Goal: Task Accomplishment & Management: Manage account settings

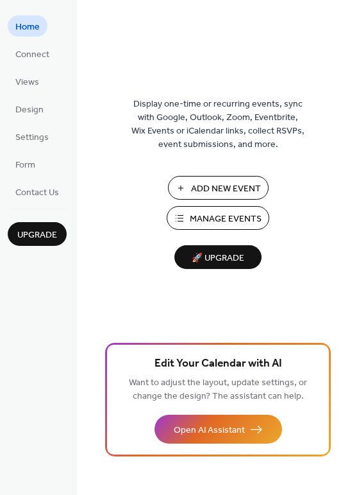
click at [226, 187] on span "Add New Event" at bounding box center [226, 188] width 70 height 13
click at [37, 53] on span "Connect" at bounding box center [32, 54] width 34 height 13
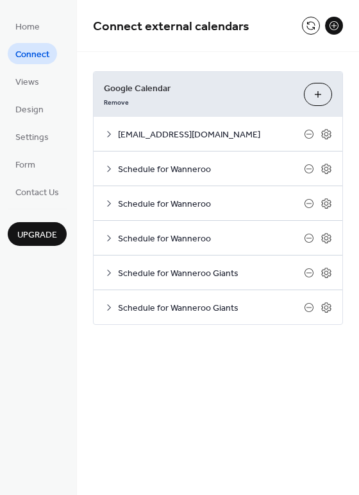
click at [109, 167] on icon at bounding box center [109, 169] width 10 height 10
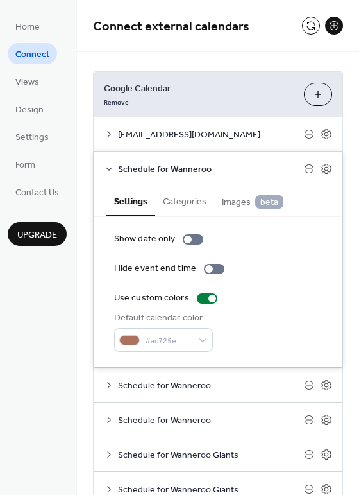
click at [109, 167] on icon at bounding box center [109, 169] width 10 height 10
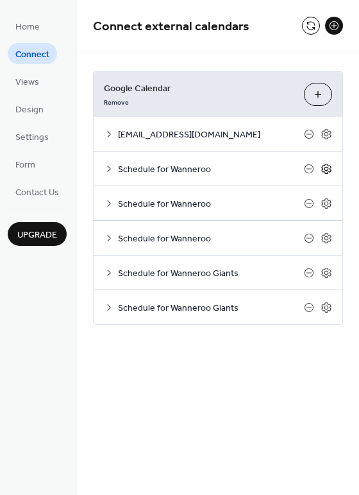
click at [323, 165] on icon at bounding box center [327, 169] width 12 height 12
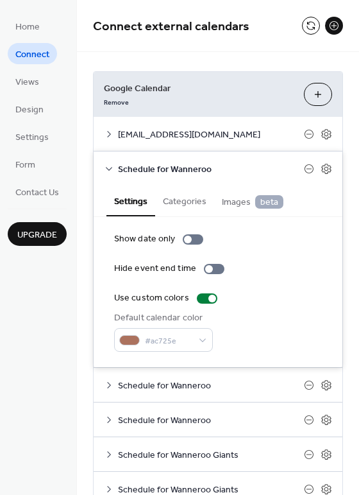
click at [105, 164] on icon at bounding box center [109, 169] width 10 height 10
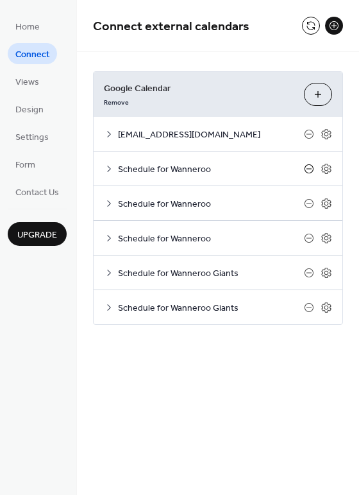
click at [312, 167] on icon at bounding box center [309, 169] width 10 height 10
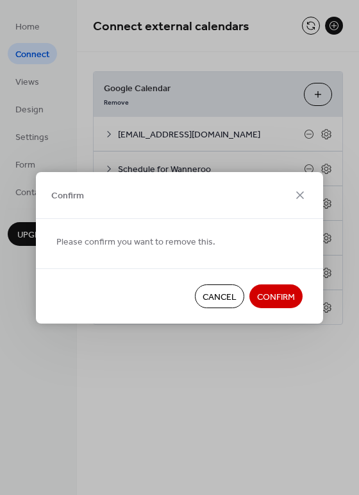
click at [276, 293] on span "Confirm" at bounding box center [276, 296] width 38 height 13
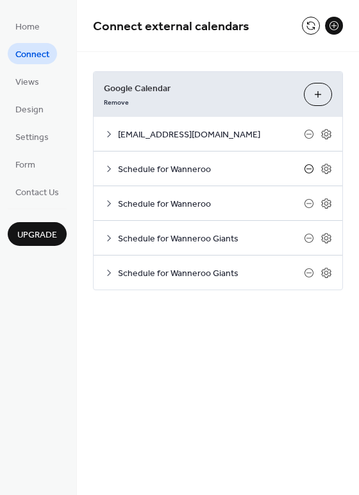
click at [309, 167] on icon at bounding box center [309, 169] width 10 height 10
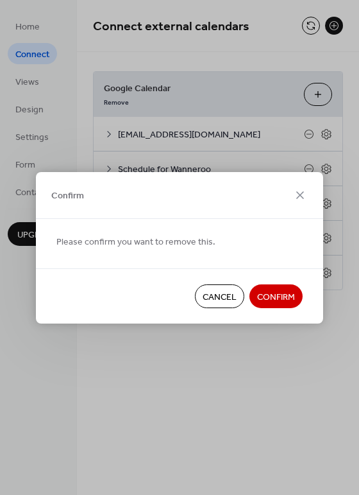
click at [282, 290] on span "Confirm" at bounding box center [276, 296] width 38 height 13
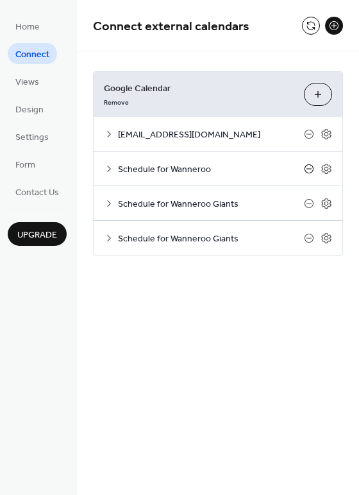
click at [309, 169] on icon at bounding box center [309, 169] width 10 height 10
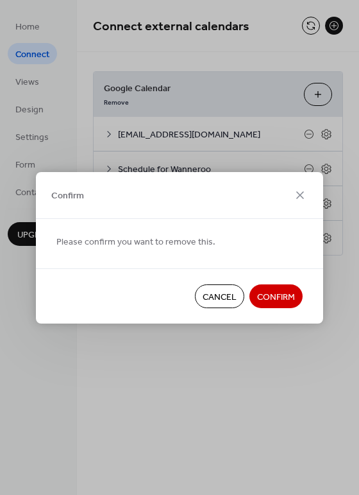
click at [282, 298] on span "Confirm" at bounding box center [276, 296] width 38 height 13
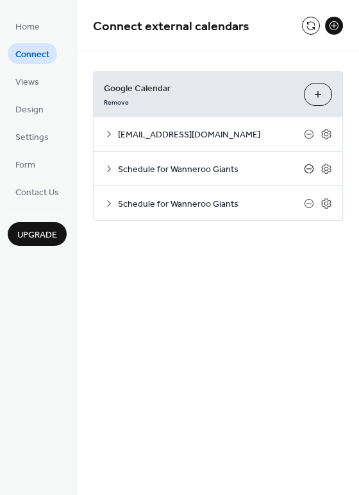
click at [308, 167] on icon at bounding box center [309, 169] width 10 height 10
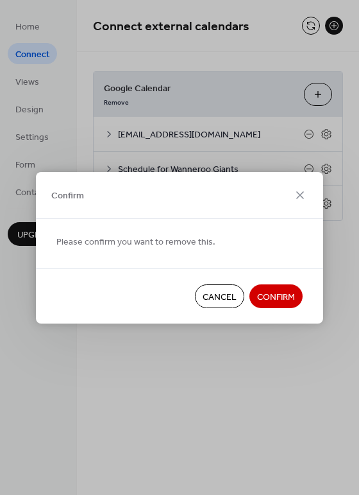
click at [280, 293] on span "Confirm" at bounding box center [276, 296] width 38 height 13
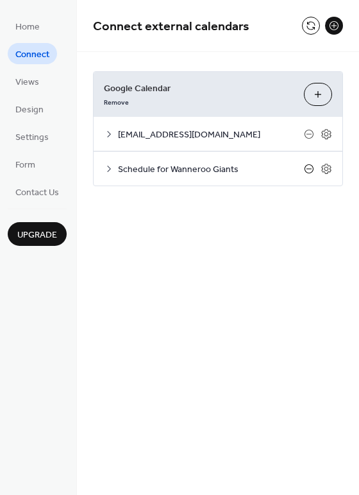
click at [307, 168] on icon at bounding box center [309, 168] width 5 height 1
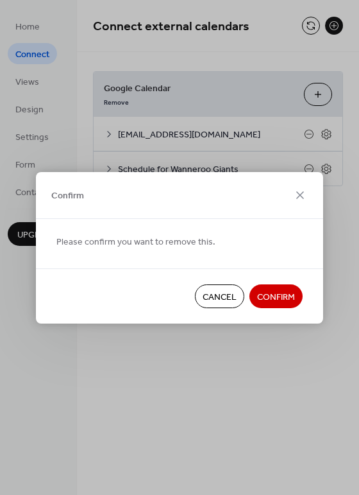
click at [278, 297] on span "Confirm" at bounding box center [276, 296] width 38 height 13
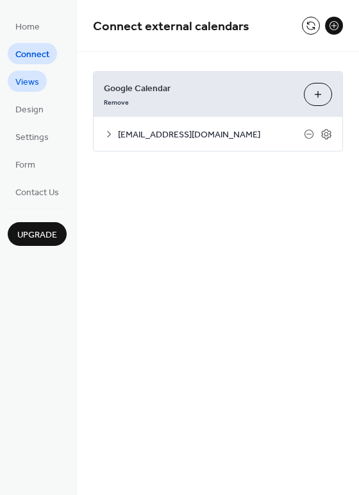
click at [17, 80] on span "Views" at bounding box center [27, 82] width 24 height 13
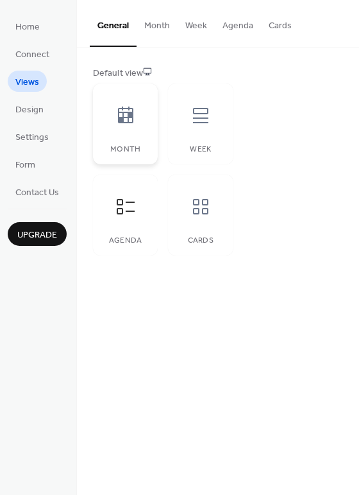
click at [126, 117] on icon at bounding box center [125, 114] width 15 height 17
click at [205, 111] on icon at bounding box center [201, 115] width 21 height 21
click at [129, 209] on icon at bounding box center [125, 206] width 21 height 21
click at [208, 204] on icon at bounding box center [200, 206] width 15 height 15
click at [117, 207] on icon at bounding box center [125, 206] width 21 height 21
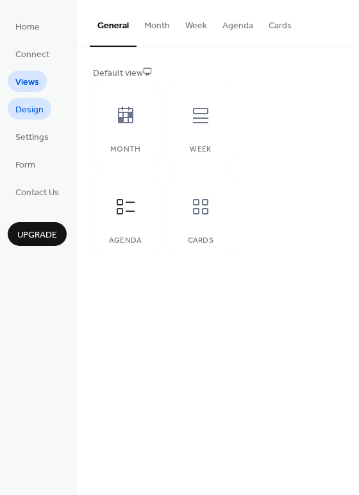
click at [26, 110] on span "Design" at bounding box center [29, 109] width 28 height 13
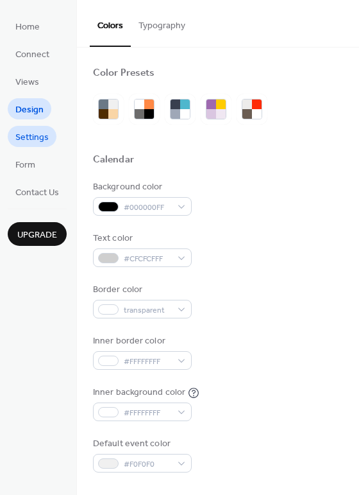
click at [23, 141] on span "Settings" at bounding box center [31, 137] width 33 height 13
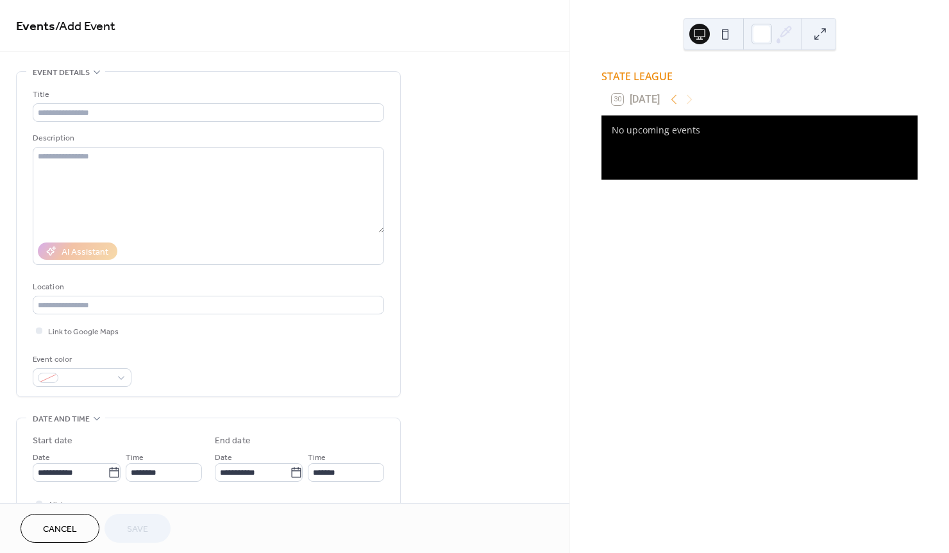
click at [54, 531] on span "Cancel" at bounding box center [60, 529] width 34 height 13
